Goal: Task Accomplishment & Management: Complete application form

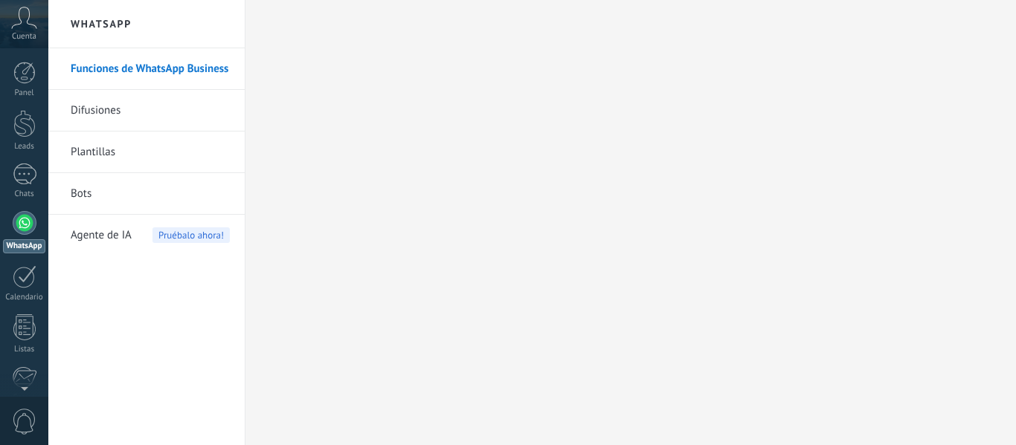
click at [25, 219] on div at bounding box center [25, 223] width 24 height 24
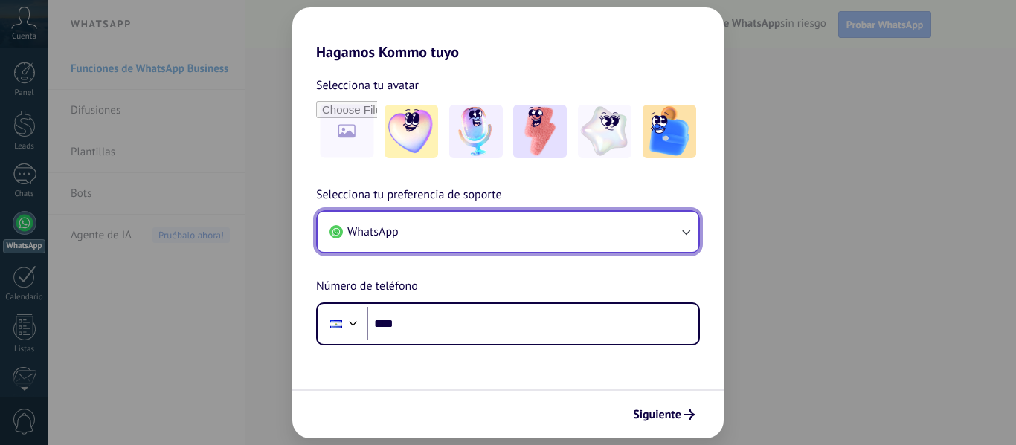
click at [425, 245] on button "WhatsApp" at bounding box center [508, 232] width 381 height 40
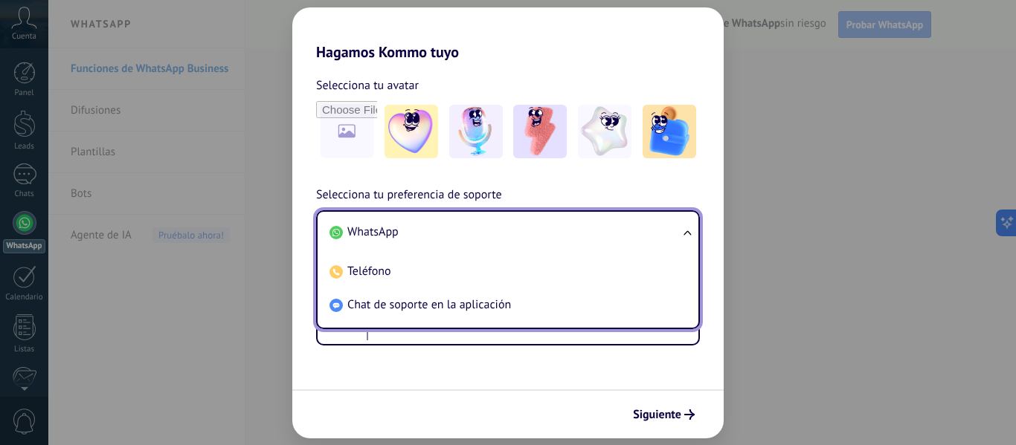
click at [434, 233] on li "WhatsApp" at bounding box center [504, 232] width 363 height 33
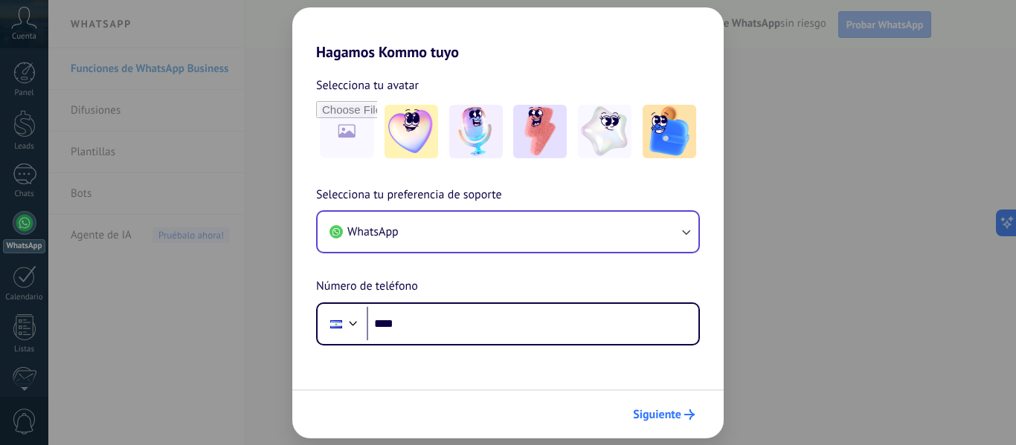
click at [680, 410] on span "Siguiente" at bounding box center [657, 415] width 48 height 10
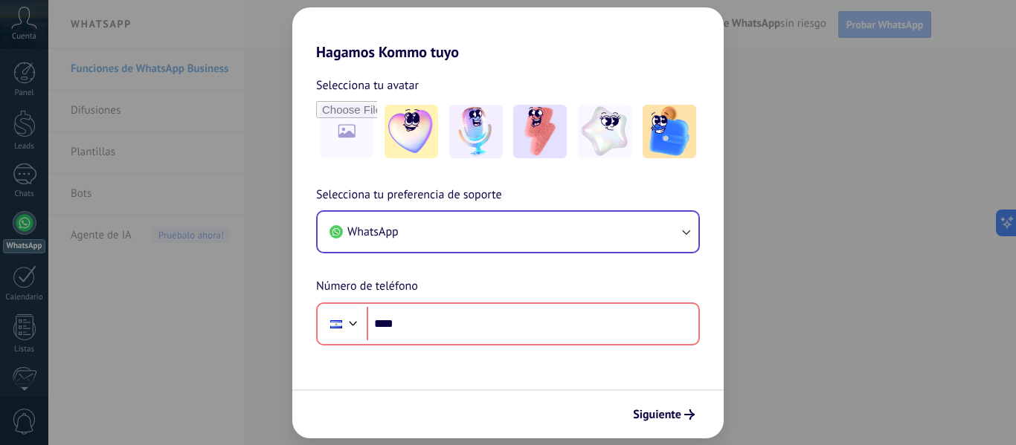
click at [294, 226] on div "Selecciona tu preferencia de soporte WhatsApp Número de teléfono Phone ****" at bounding box center [507, 266] width 431 height 160
click at [248, 216] on div "Hagamos Kommo tuyo Selecciona tu avatar Selecciona tu preferencia de soporte Wh…" at bounding box center [508, 222] width 1016 height 445
